Goal: Information Seeking & Learning: Find specific fact

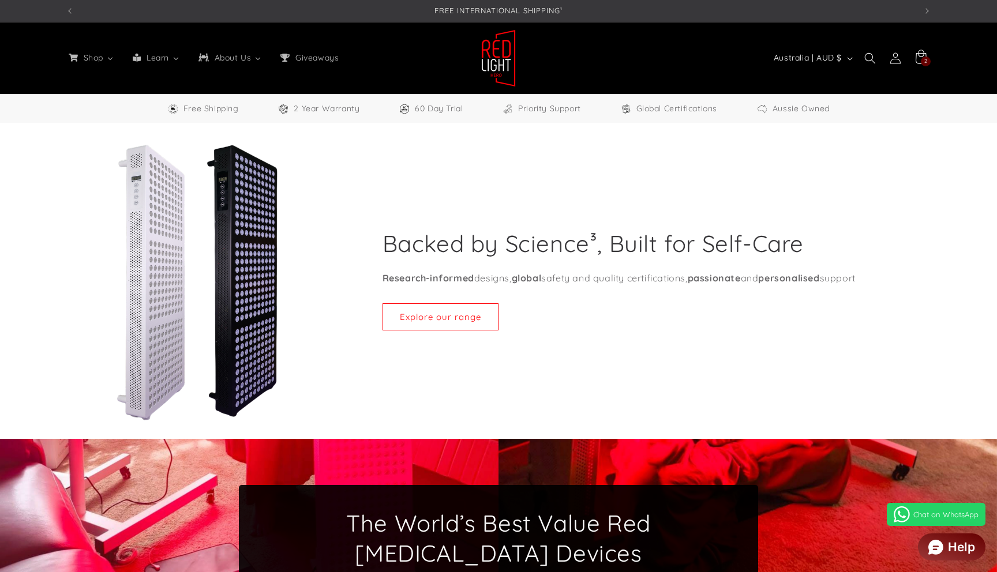
select select "**"
click at [153, 70] on header "Shop All Products Shop our entire collection Panels & Stands 3 sizes available …" at bounding box center [498, 58] width 923 height 71
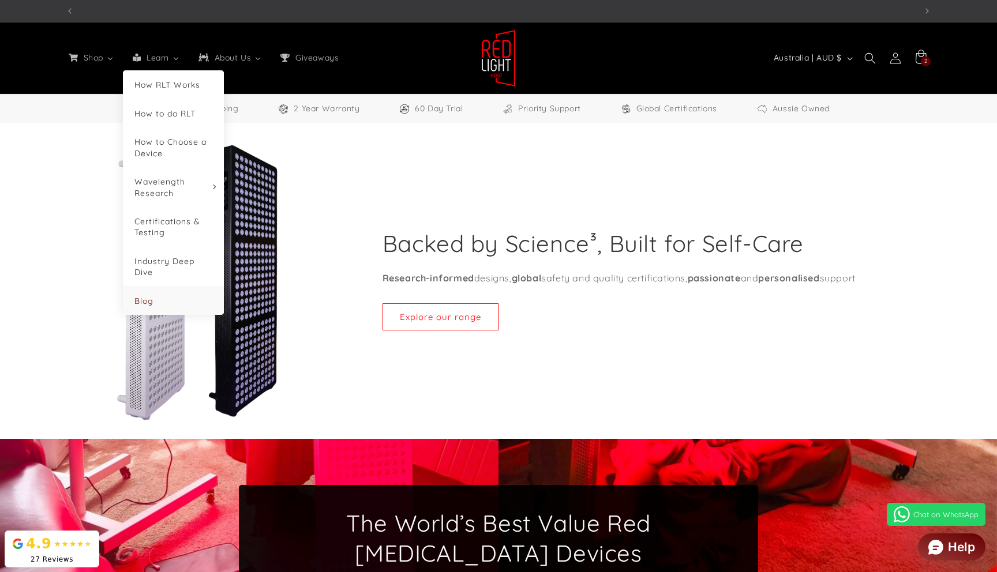
scroll to position [0, 2551]
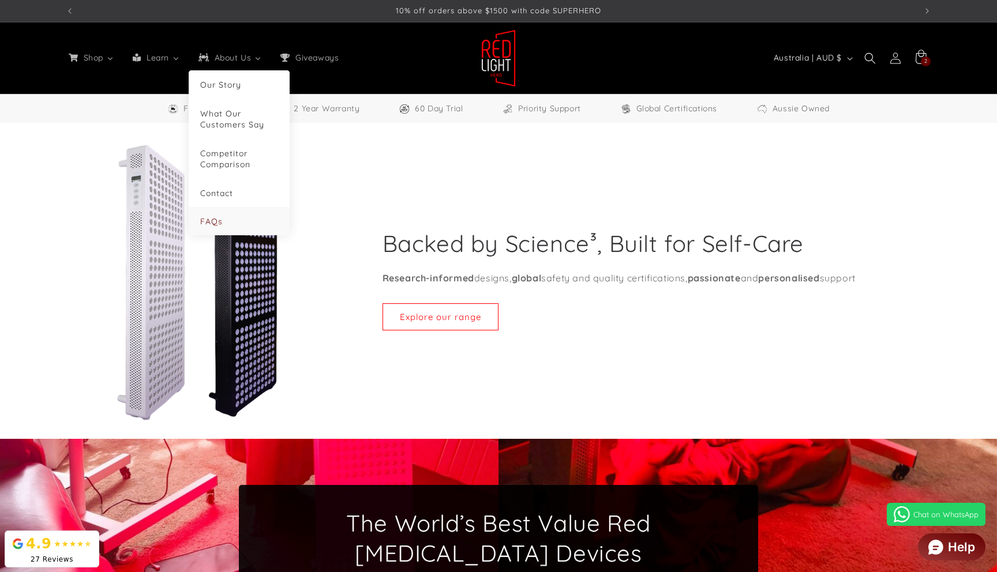
click at [229, 222] on link "FAQs" at bounding box center [239, 221] width 78 height 11
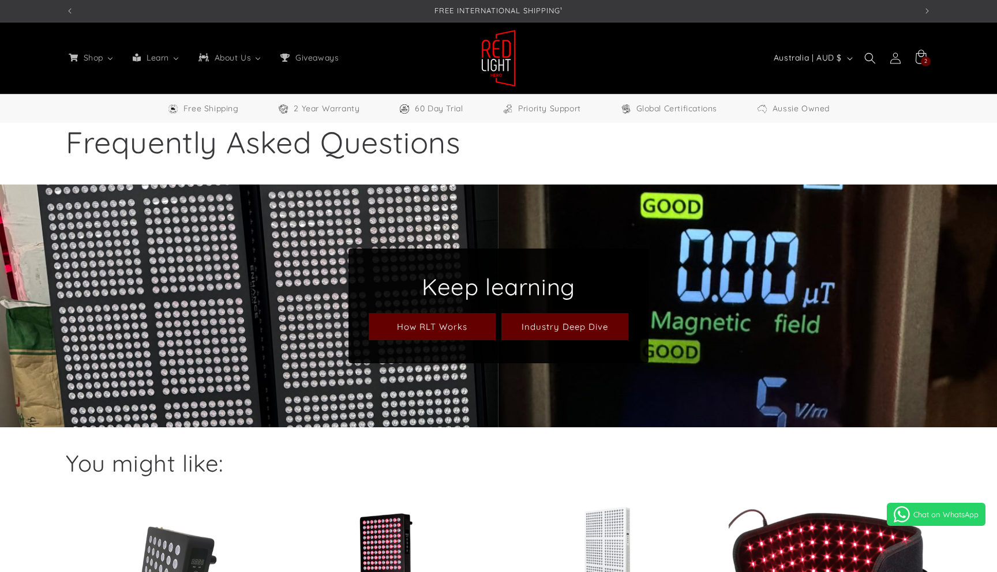
select select "**"
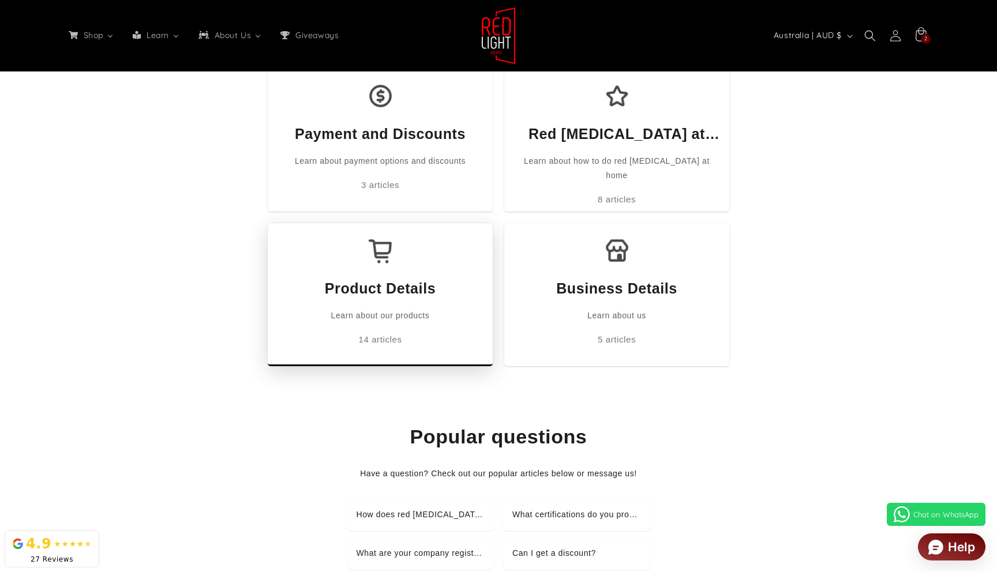
scroll to position [311, 0]
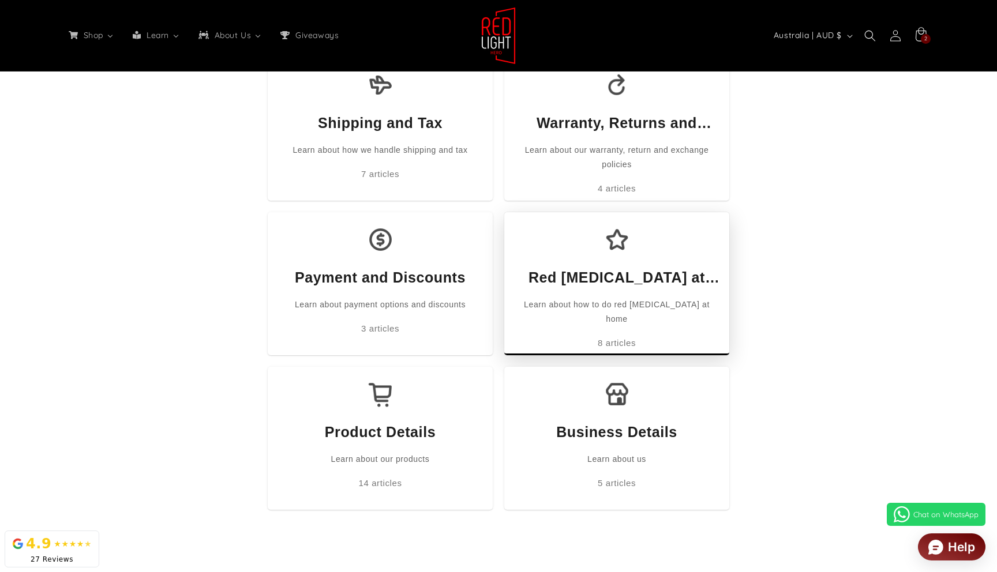
click at [587, 274] on div "Red Light Therapy at Home" at bounding box center [617, 278] width 202 height 22
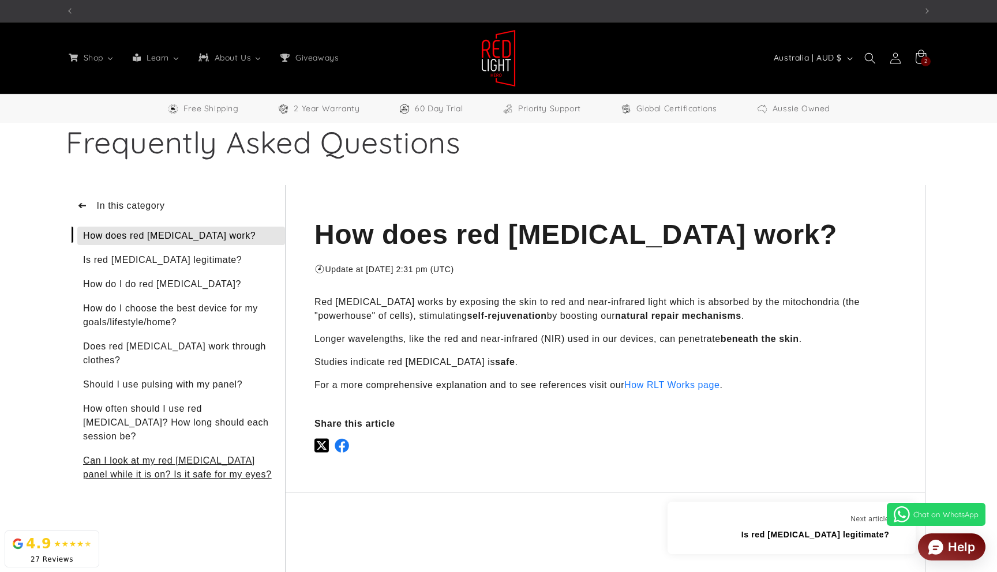
scroll to position [0, 1701]
click at [88, 205] on div "➔" at bounding box center [84, 206] width 15 height 18
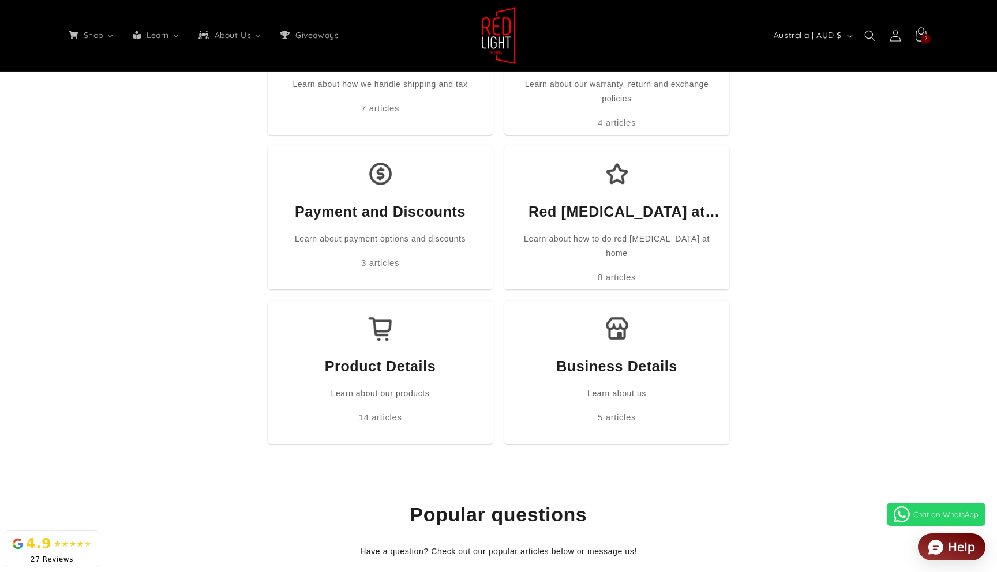
scroll to position [398, 0]
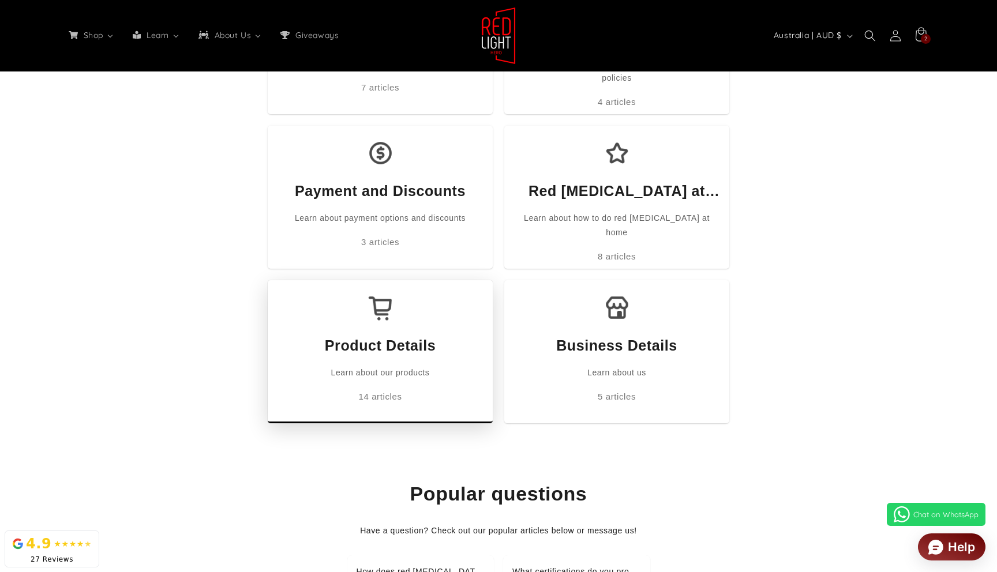
click at [415, 390] on div "14 articles" at bounding box center [380, 397] width 111 height 16
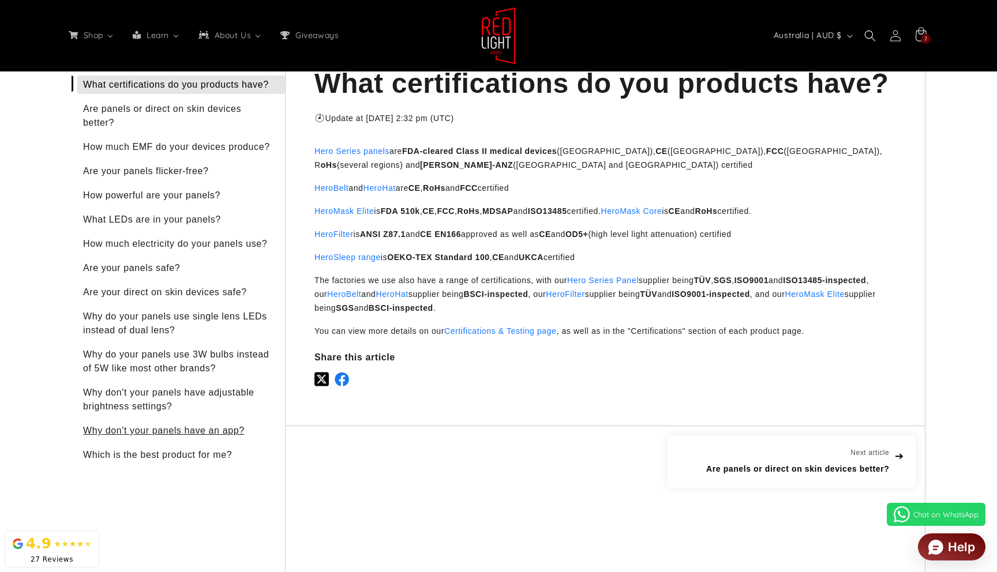
click at [161, 435] on div "Why don't your panels have an app?" at bounding box center [181, 431] width 208 height 18
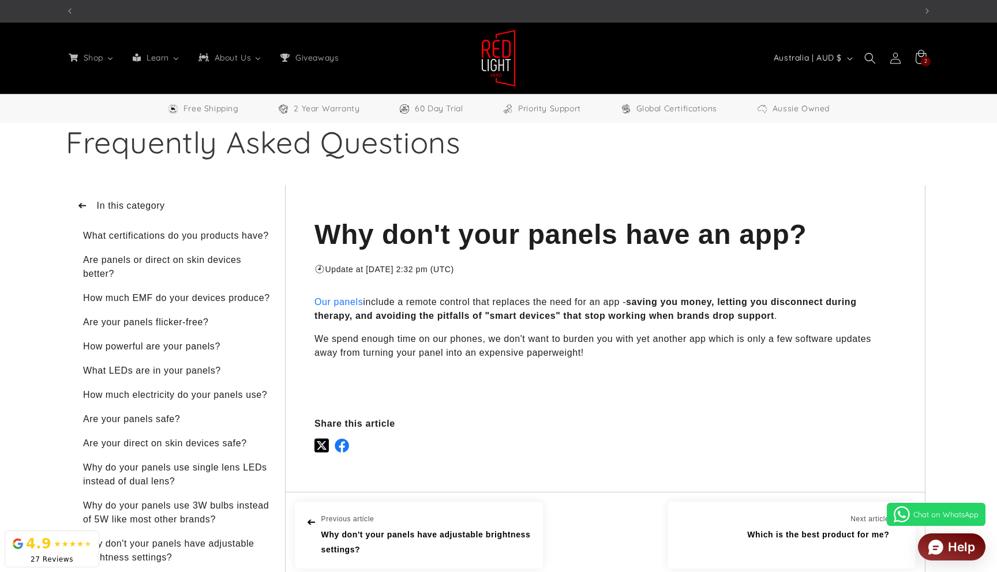
scroll to position [0, 850]
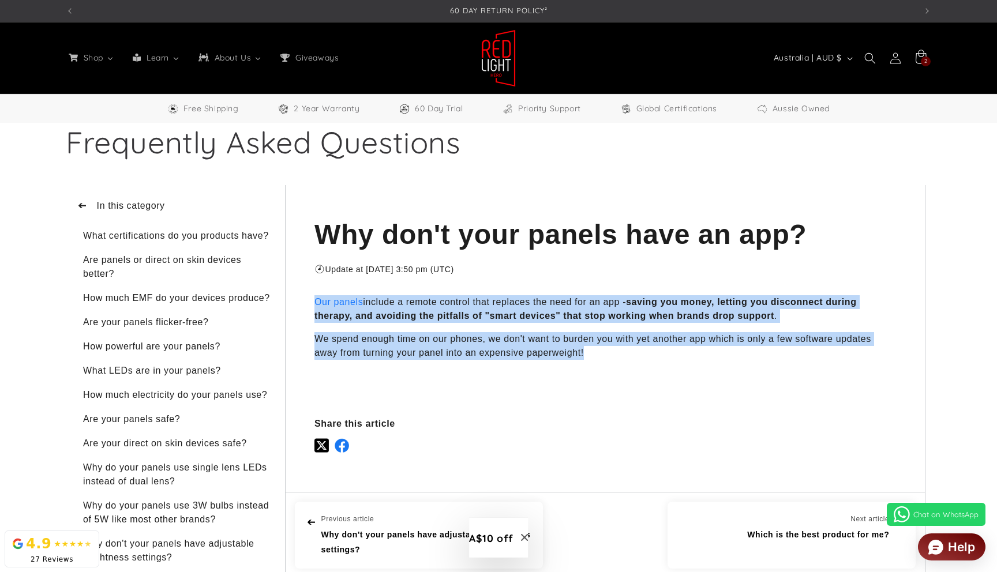
drag, startPoint x: 598, startPoint y: 358, endPoint x: 305, endPoint y: 301, distance: 298.6
click at [305, 301] on div "Why don't your panels have an app? ☉ ⅃ Update at Jul 31 at 3:50 pm ( UTC ) Our …" at bounding box center [605, 338] width 639 height 307
copy div "Our panels include a remote control that replaces the need for an app - saving …"
